Goal: Task Accomplishment & Management: Manage account settings

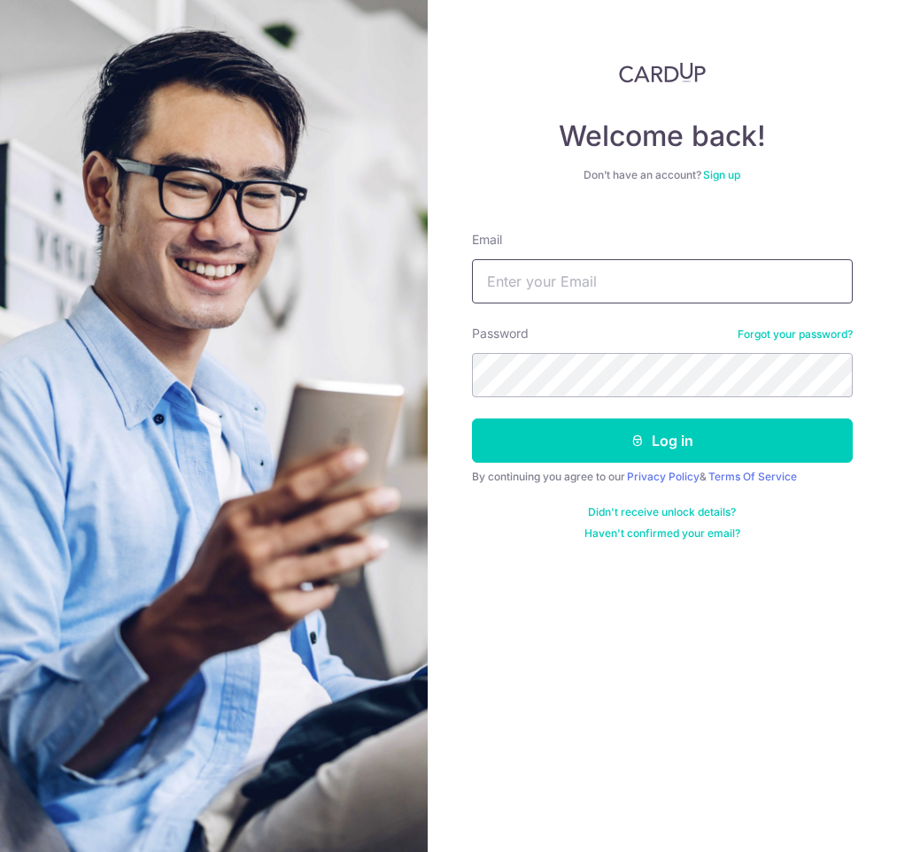
type input "[EMAIL_ADDRESS][DOMAIN_NAME]"
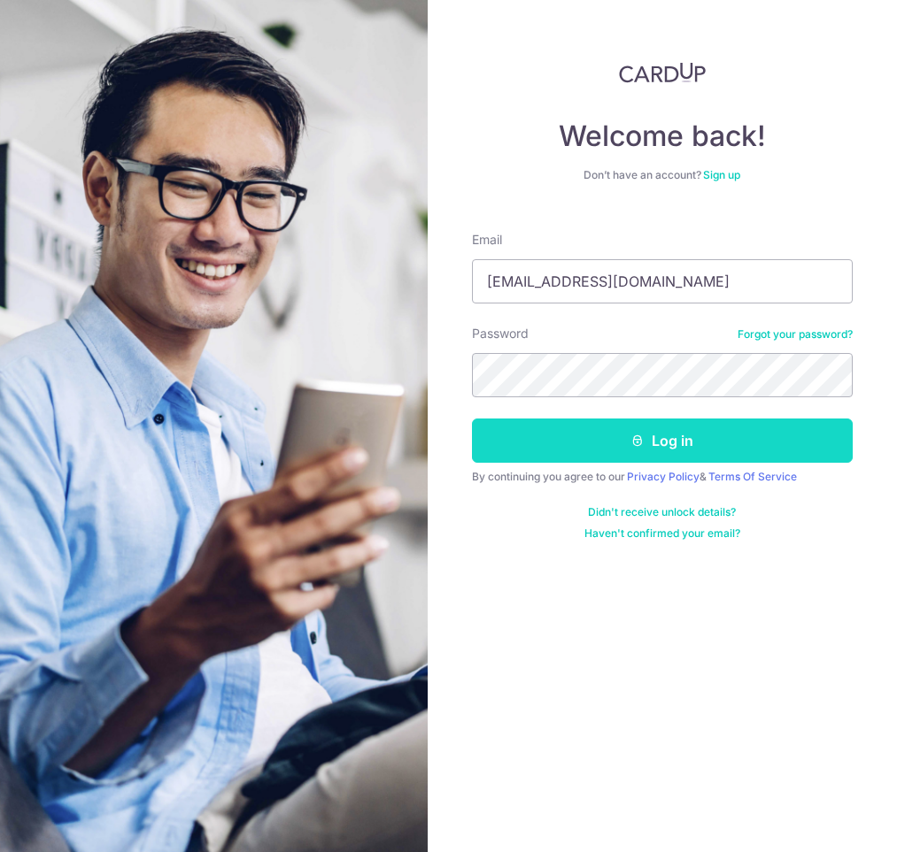
click at [573, 450] on button "Log in" at bounding box center [662, 441] width 381 height 44
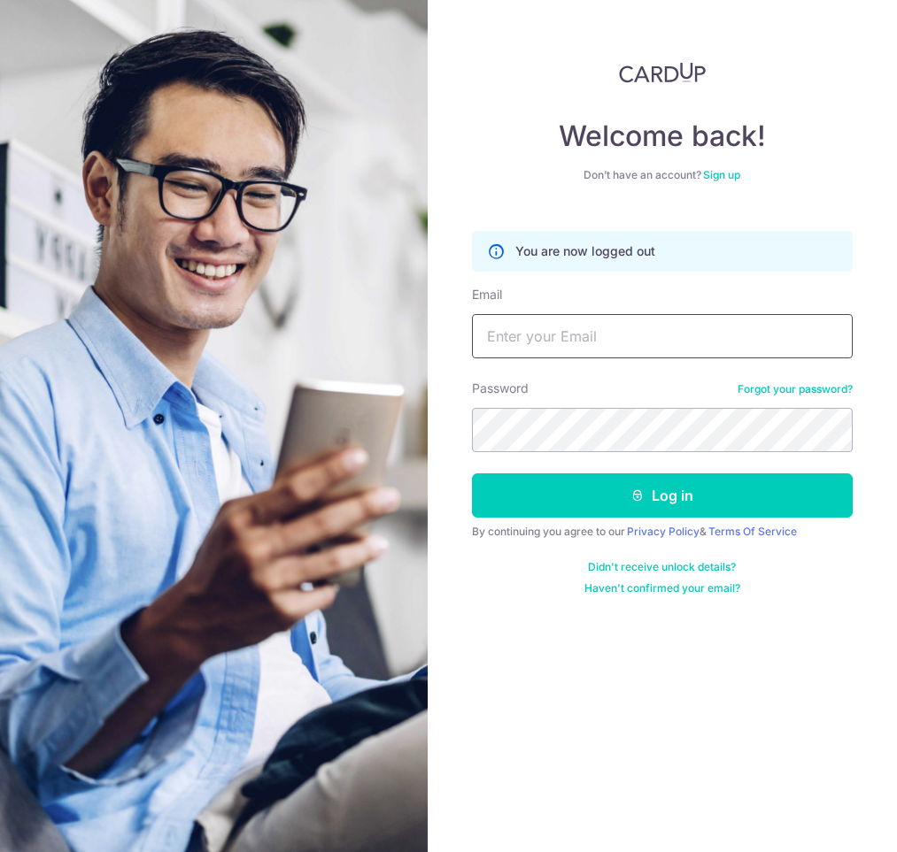
type input "contact@astridplasticsurgery.com"
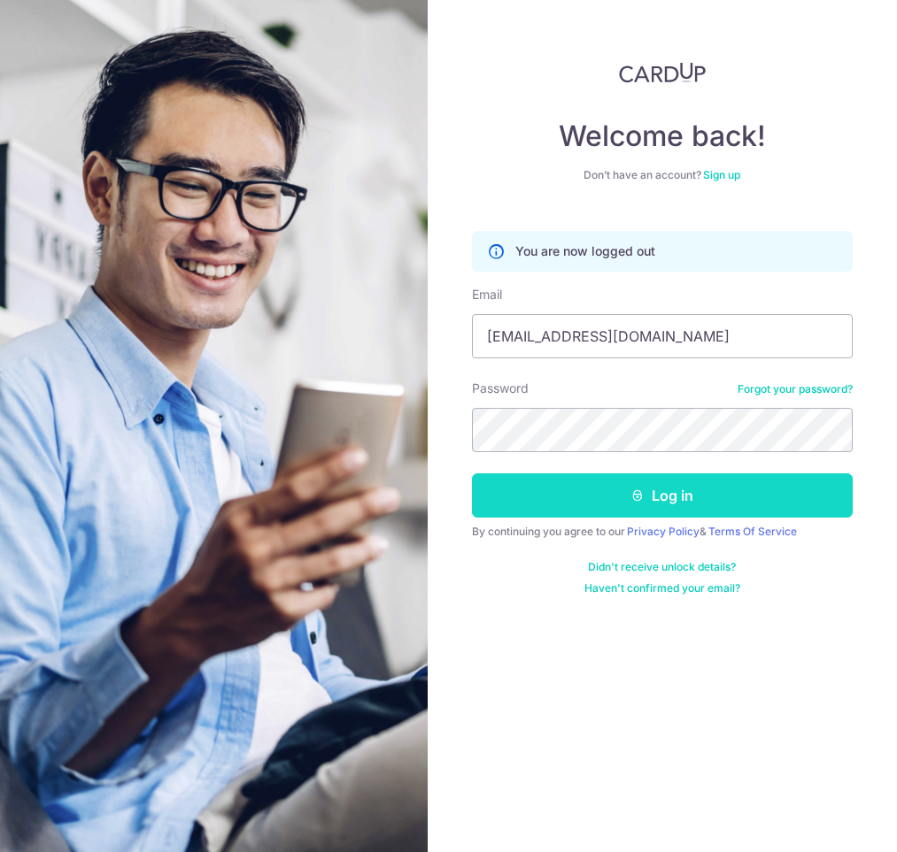
click at [600, 487] on button "Log in" at bounding box center [662, 496] width 381 height 44
